Goal: Check status: Check status

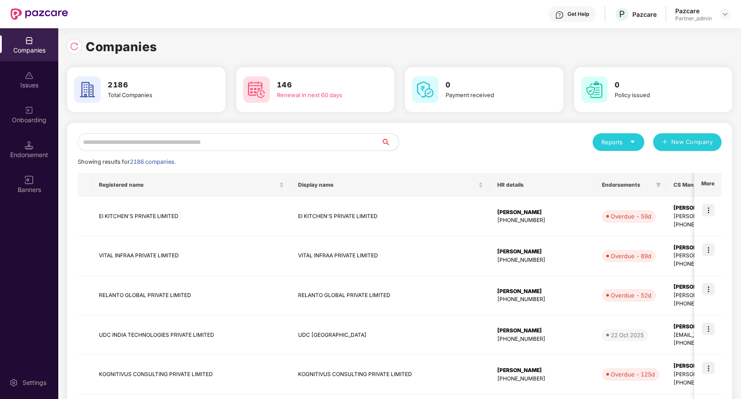
click at [212, 142] on input "text" at bounding box center [230, 142] width 304 height 18
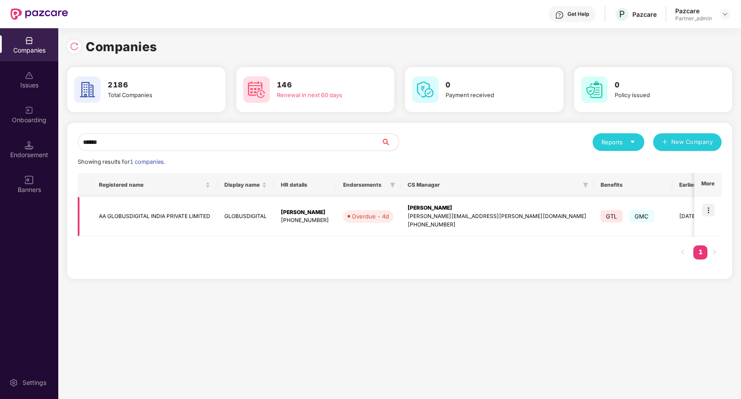
type input "******"
click at [708, 207] on img at bounding box center [708, 210] width 12 height 12
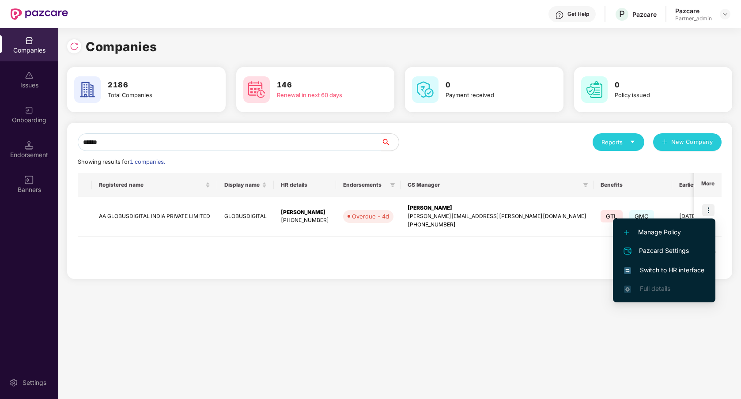
click at [674, 271] on span "Switch to HR interface" at bounding box center [664, 271] width 80 height 10
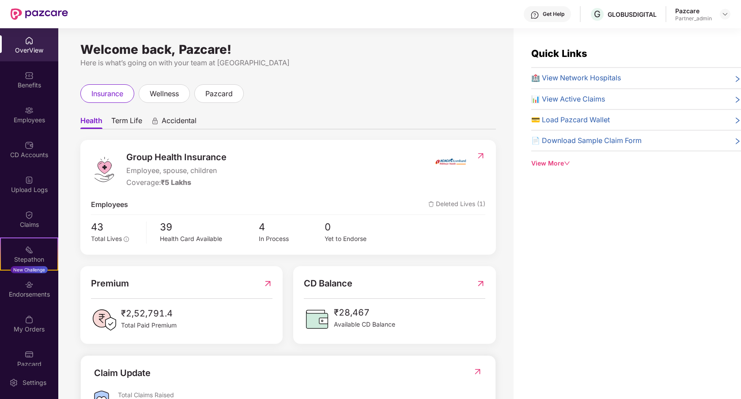
click at [323, 107] on div "Health Term Life Accidental Group Health Insurance Employee, spouse, children C…" at bounding box center [288, 318] width 416 height 430
click at [38, 126] on div "Employees" at bounding box center [29, 114] width 58 height 33
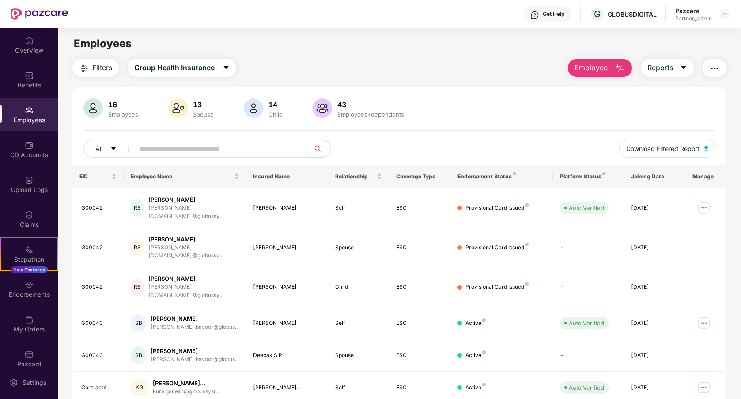
click at [377, 69] on div "Filters Group Health Insurance Employee Reports" at bounding box center [399, 68] width 654 height 18
click at [439, 60] on div "Filters Group Health Insurance Employee Reports" at bounding box center [399, 68] width 654 height 18
click at [198, 155] on input "text" at bounding box center [218, 148] width 159 height 13
paste input "**********"
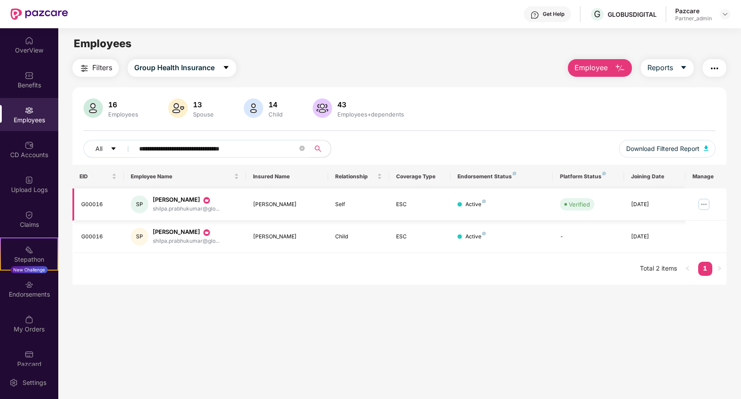
type input "**********"
click at [705, 203] on img at bounding box center [704, 204] width 14 height 14
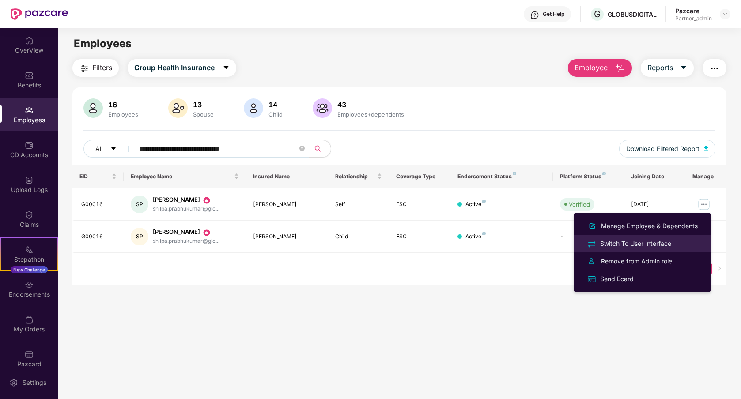
click at [666, 242] on div "Switch To User Interface" at bounding box center [636, 244] width 75 height 10
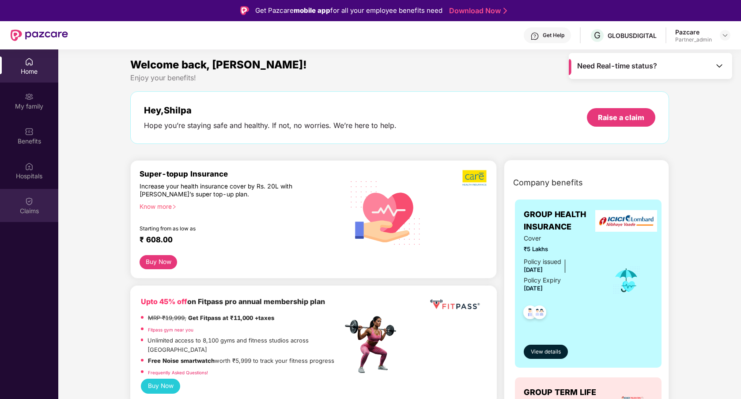
click at [34, 200] on div "Claims" at bounding box center [29, 205] width 58 height 33
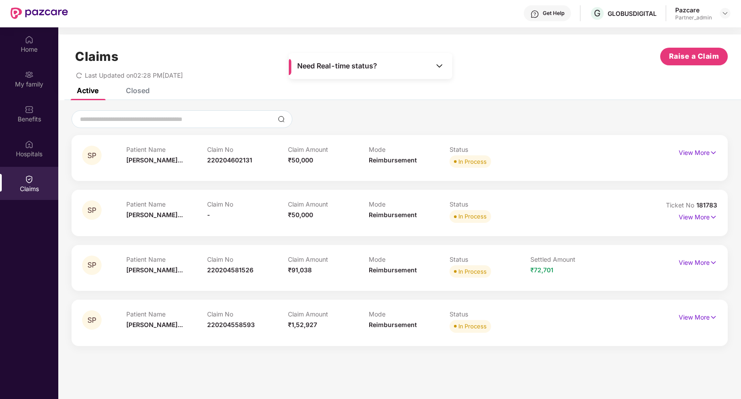
scroll to position [49, 0]
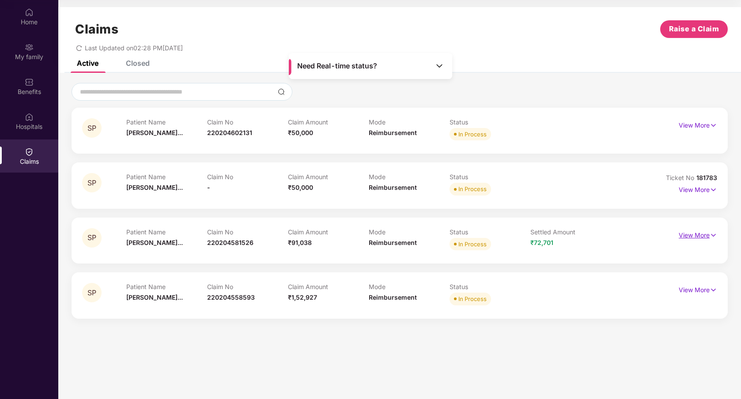
click at [682, 232] on p "View More" at bounding box center [698, 234] width 38 height 12
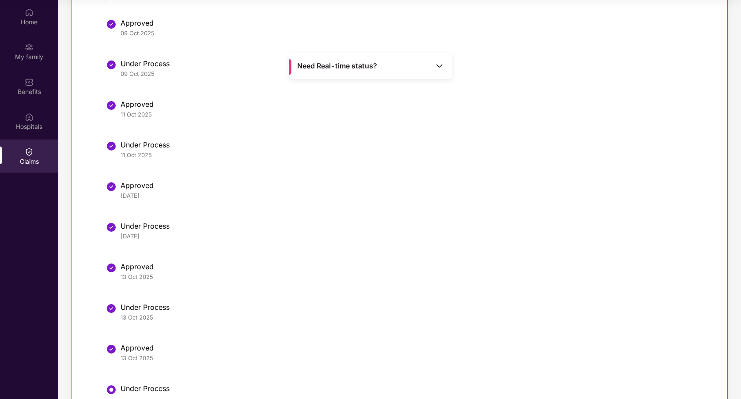
scroll to position [1603, 0]
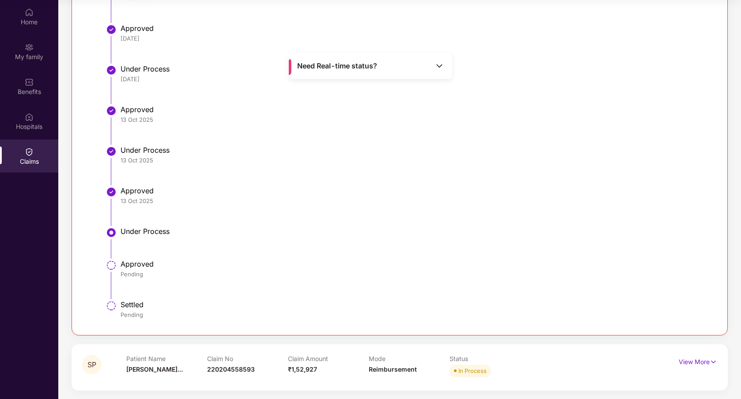
click at [258, 356] on p "Claim No" at bounding box center [247, 359] width 81 height 8
click at [687, 364] on p "View More" at bounding box center [698, 361] width 38 height 12
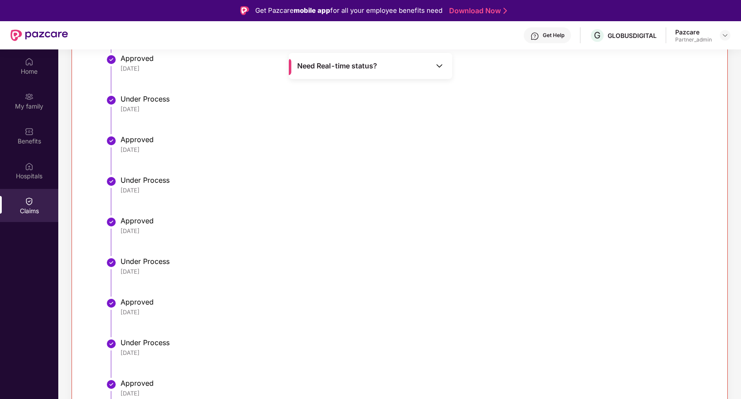
scroll to position [0, 0]
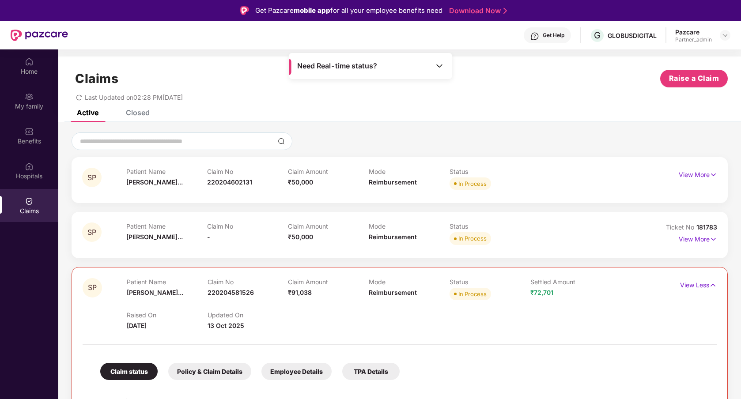
click at [144, 113] on div "Closed" at bounding box center [138, 112] width 24 height 9
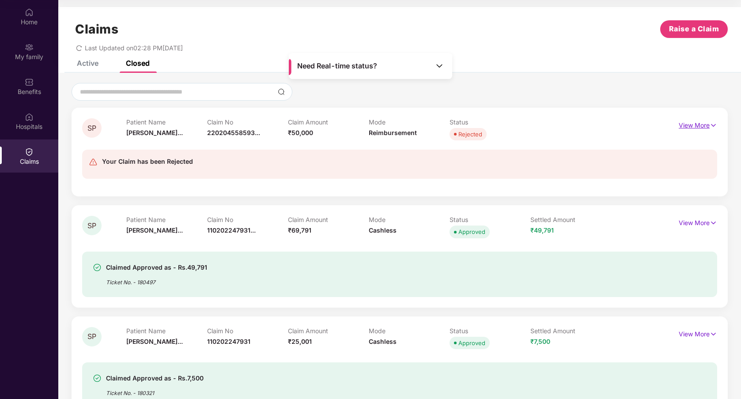
click at [687, 124] on p "View More" at bounding box center [698, 124] width 38 height 12
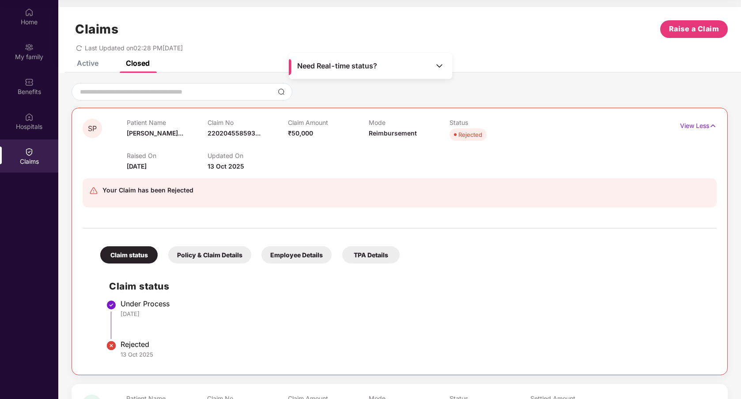
click at [381, 190] on div "Your Claim has been Rejected" at bounding box center [348, 193] width 518 height 16
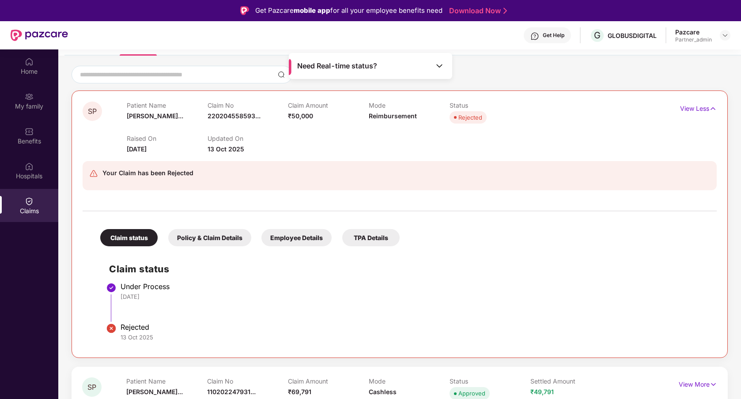
scroll to position [100, 0]
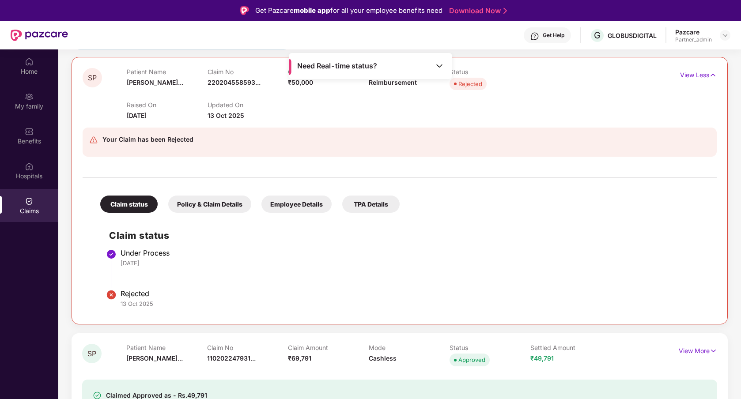
click at [209, 212] on div "Policy & Claim Details" at bounding box center [209, 204] width 83 height 17
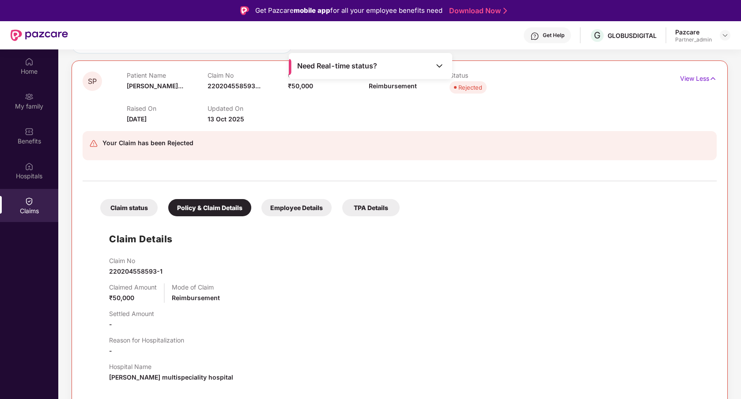
scroll to position [0, 0]
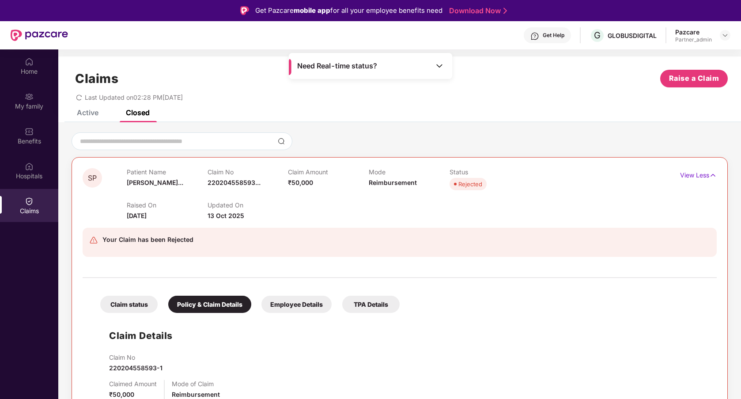
click at [85, 116] on div "Active" at bounding box center [88, 112] width 22 height 9
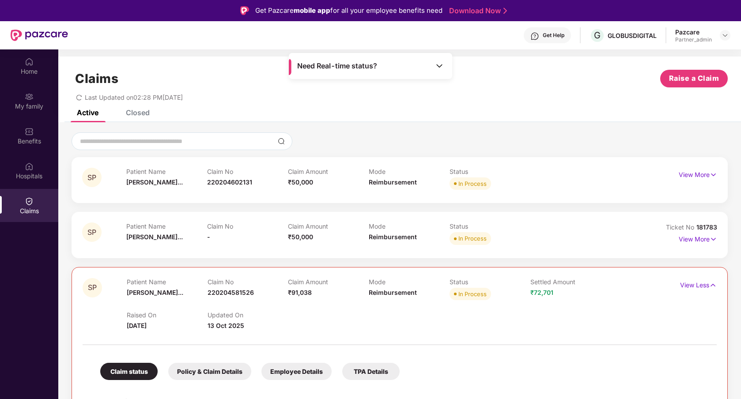
click at [151, 112] on div "Active Closed" at bounding box center [399, 116] width 683 height 12
click at [134, 110] on div "Closed" at bounding box center [138, 112] width 24 height 9
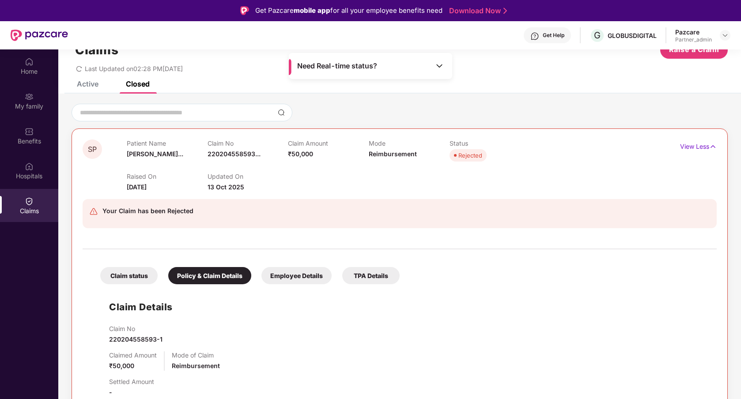
scroll to position [31, 0]
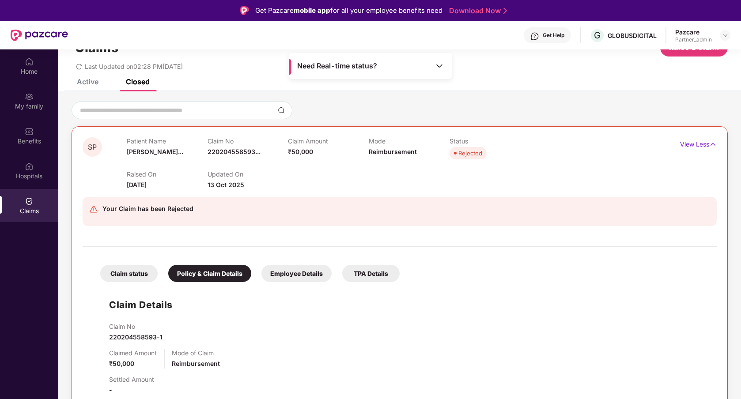
click at [140, 274] on div "Claim status" at bounding box center [128, 273] width 57 height 17
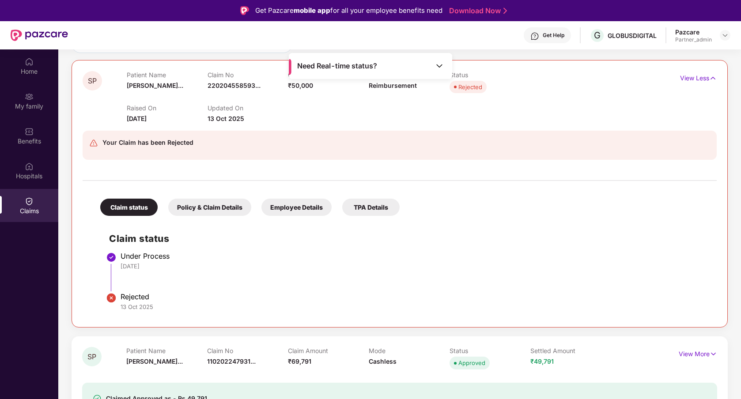
scroll to position [0, 0]
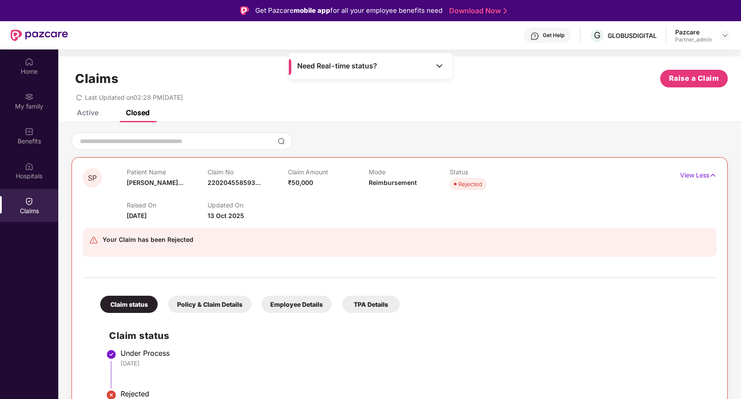
click at [87, 110] on div "Active" at bounding box center [88, 112] width 22 height 9
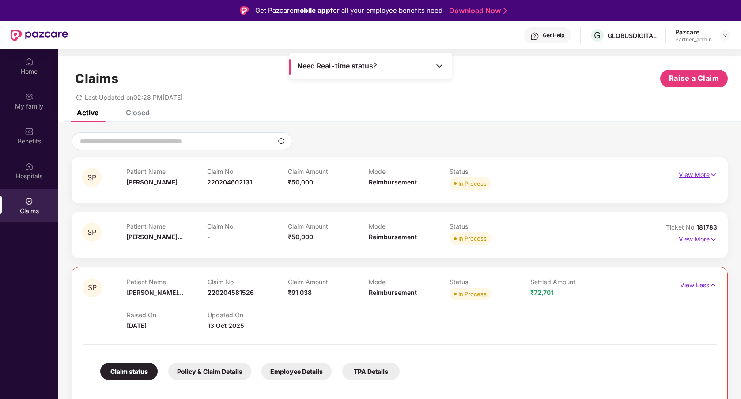
click at [700, 171] on p "View More" at bounding box center [698, 174] width 38 height 12
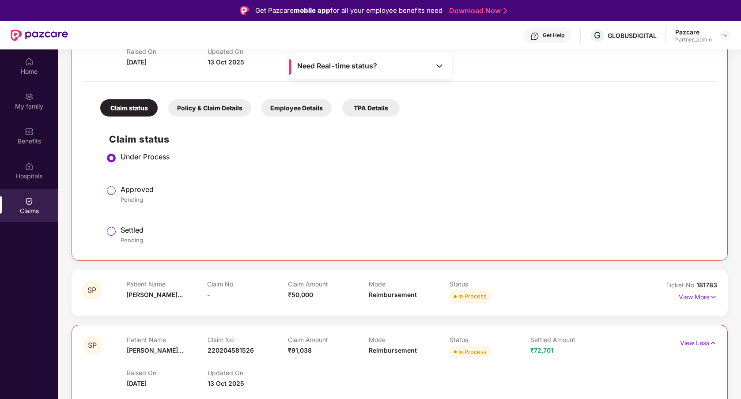
scroll to position [157, 0]
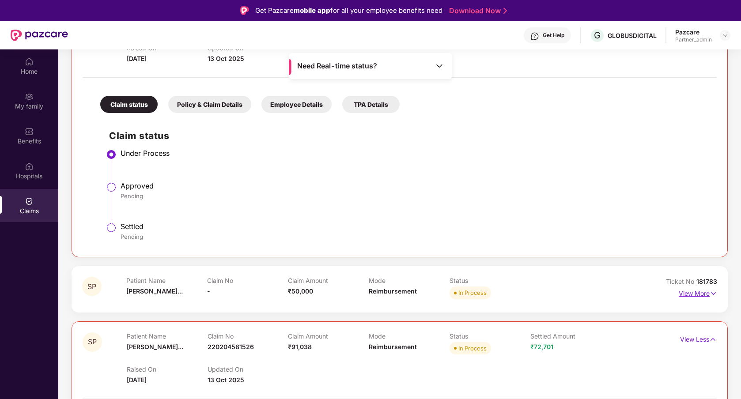
click at [692, 293] on p "View More" at bounding box center [698, 293] width 38 height 12
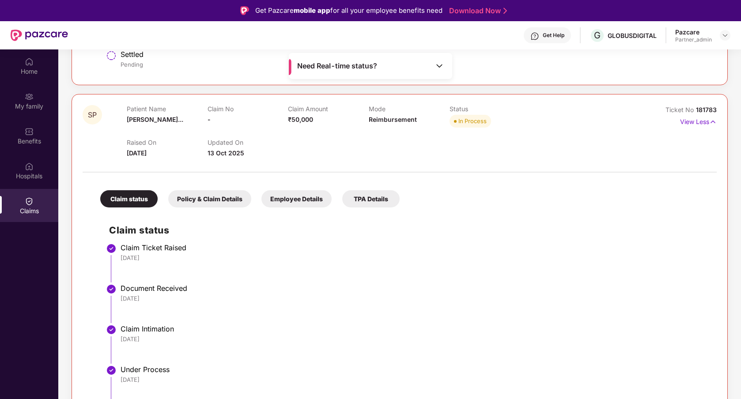
scroll to position [330, 0]
click at [699, 123] on p "View Less" at bounding box center [698, 120] width 37 height 12
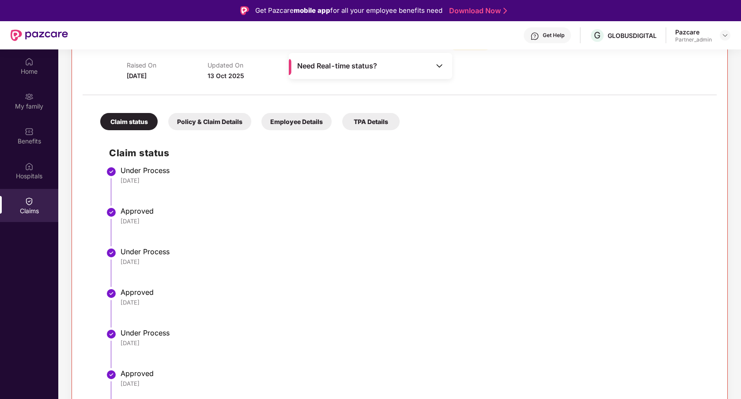
scroll to position [433, 0]
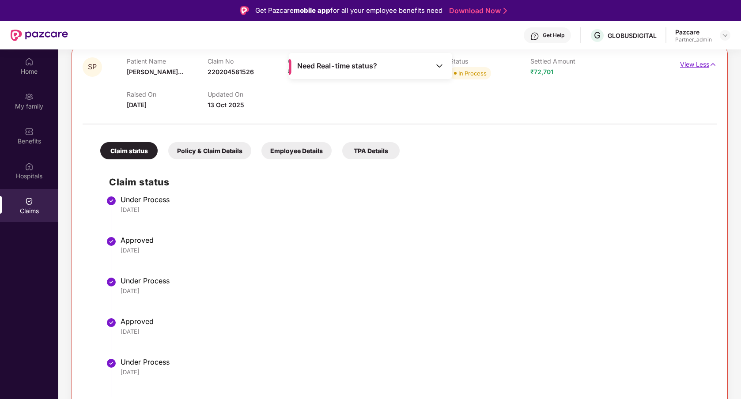
click at [696, 61] on p "View Less" at bounding box center [698, 63] width 37 height 12
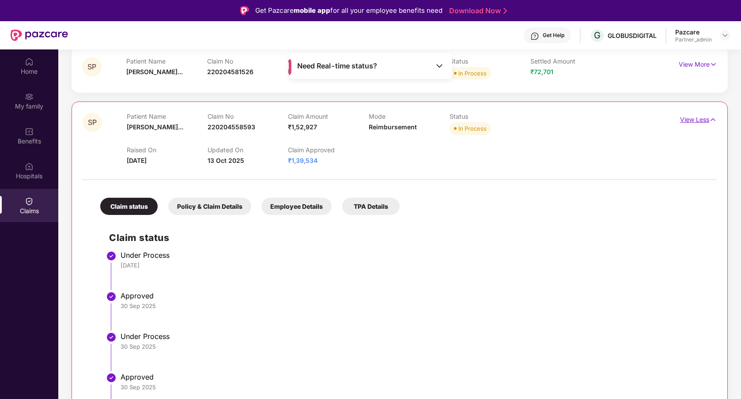
click at [688, 117] on p "View Less" at bounding box center [698, 119] width 37 height 12
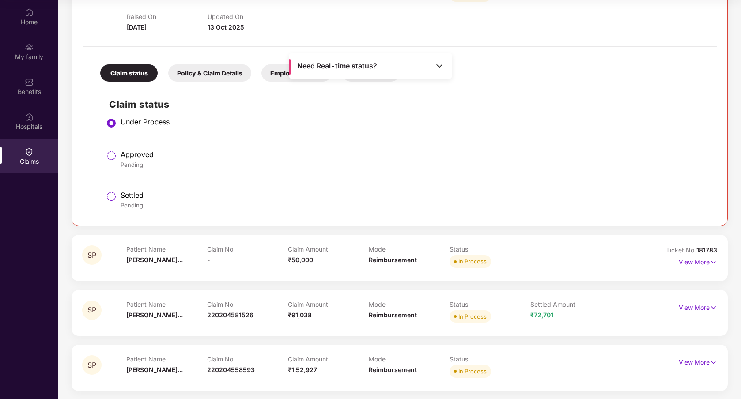
scroll to position [140, 0]
click at [687, 259] on p "View More" at bounding box center [698, 261] width 38 height 12
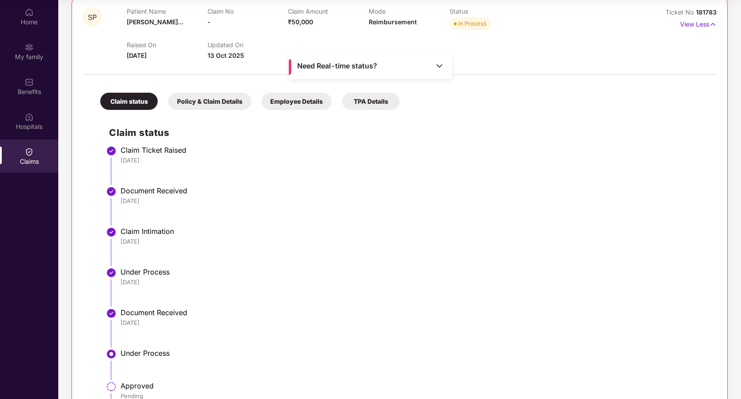
scroll to position [382, 0]
